Goal: Find specific page/section: Find specific page/section

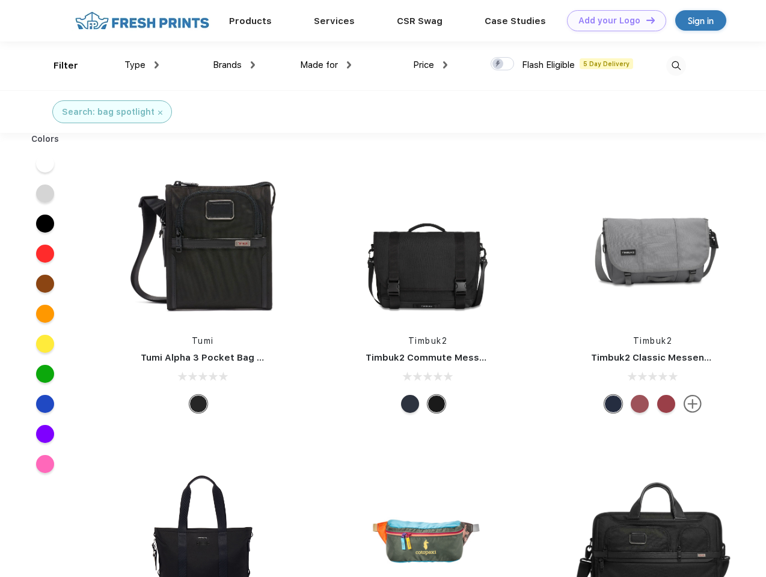
scroll to position [1, 0]
click at [612, 20] on link "Add your Logo Design Tool" at bounding box center [616, 20] width 99 height 21
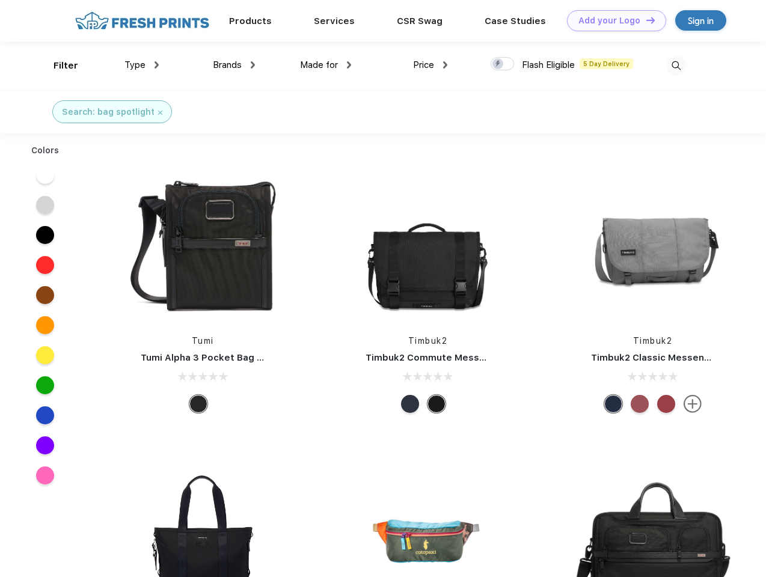
click at [0, 0] on div "Design Tool" at bounding box center [0, 0] width 0 height 0
click at [645, 20] on link "Add your Logo Design Tool" at bounding box center [616, 20] width 99 height 21
click at [58, 66] on div "Filter" at bounding box center [66, 66] width 25 height 14
click at [142, 65] on span "Type" at bounding box center [134, 65] width 21 height 11
click at [234, 65] on span "Brands" at bounding box center [227, 65] width 29 height 11
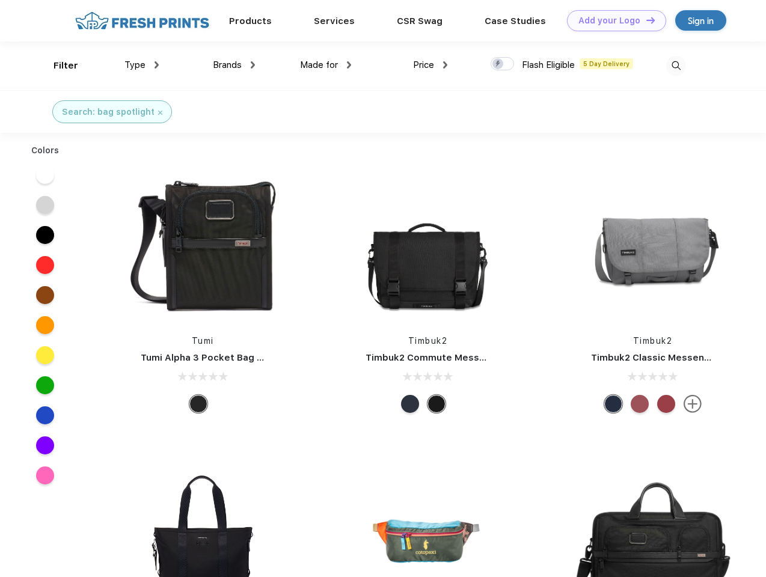
click at [326, 65] on span "Made for" at bounding box center [319, 65] width 38 height 11
click at [430, 65] on span "Price" at bounding box center [423, 65] width 21 height 11
click at [503, 64] on div at bounding box center [502, 63] width 23 height 13
click at [498, 64] on input "checkbox" at bounding box center [495, 61] width 8 height 8
click at [676, 66] on img at bounding box center [676, 66] width 20 height 20
